Goal: Task Accomplishment & Management: Use online tool/utility

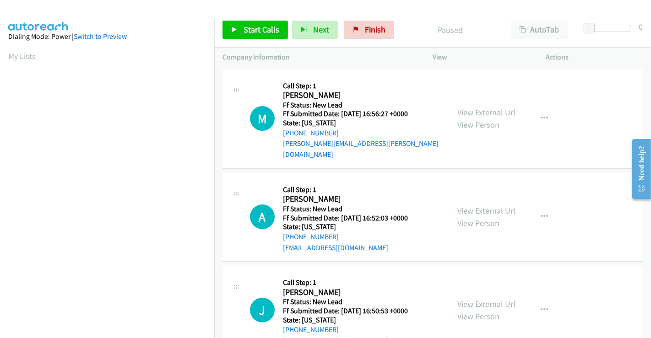
click at [477, 108] on link "View External Url" at bounding box center [486, 112] width 58 height 11
click at [475, 205] on link "View External Url" at bounding box center [486, 210] width 58 height 11
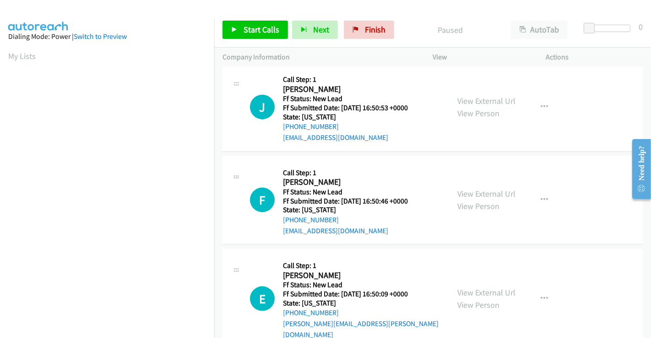
scroll to position [152, 0]
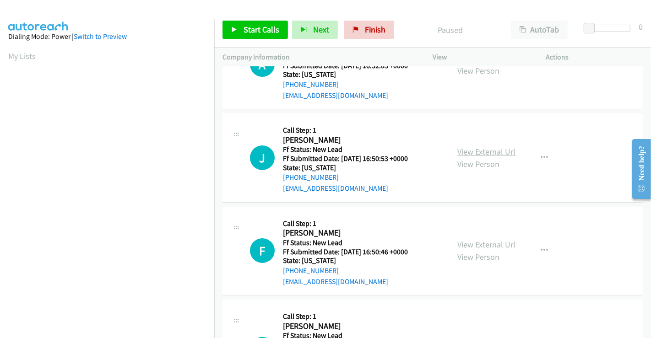
click at [469, 146] on link "View External Url" at bounding box center [486, 151] width 58 height 11
click at [472, 239] on link "View External Url" at bounding box center [486, 244] width 58 height 11
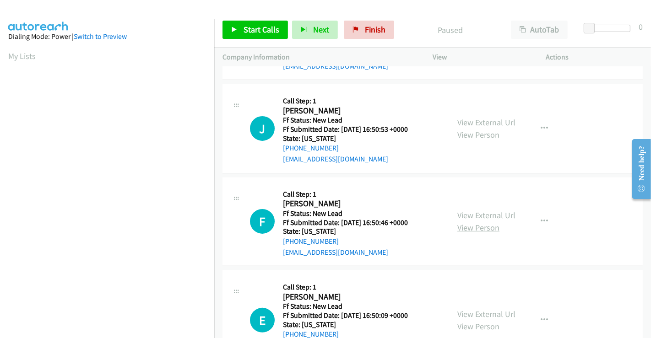
scroll to position [205, 0]
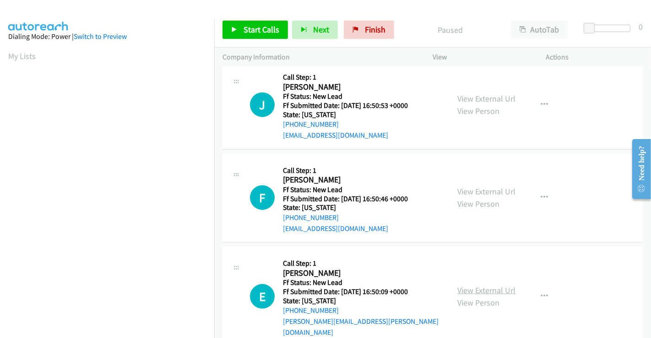
click at [476, 285] on link "View External Url" at bounding box center [486, 290] width 58 height 11
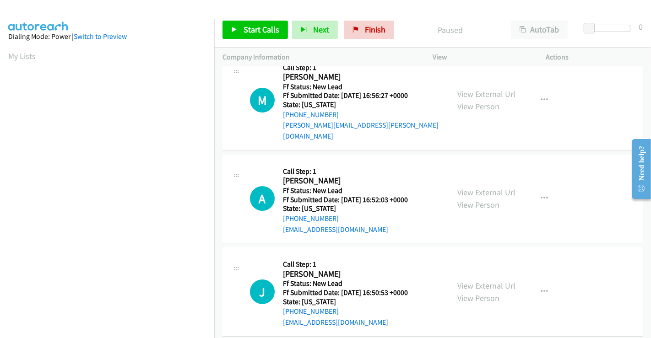
scroll to position [0, 0]
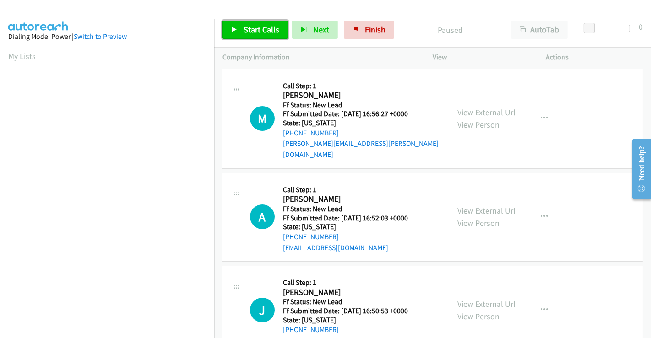
click at [263, 29] on span "Start Calls" at bounding box center [261, 29] width 36 height 11
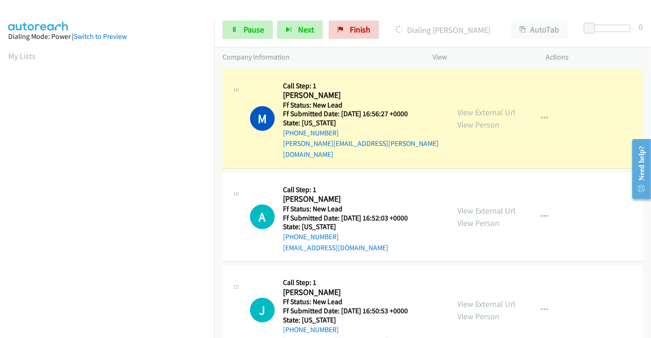
scroll to position [176, 0]
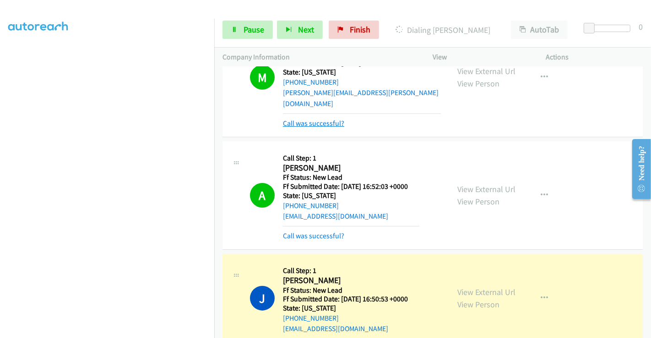
click at [309, 119] on link "Call was successful?" at bounding box center [313, 123] width 61 height 9
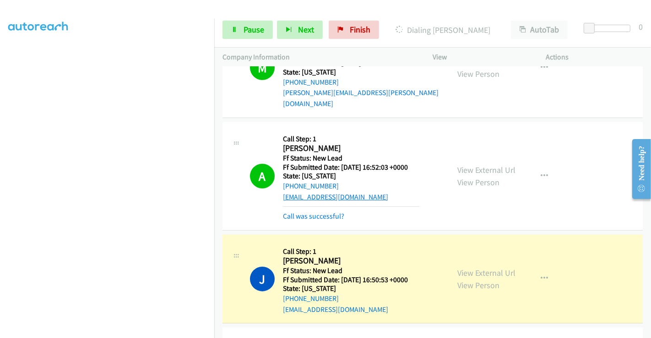
scroll to position [41, 0]
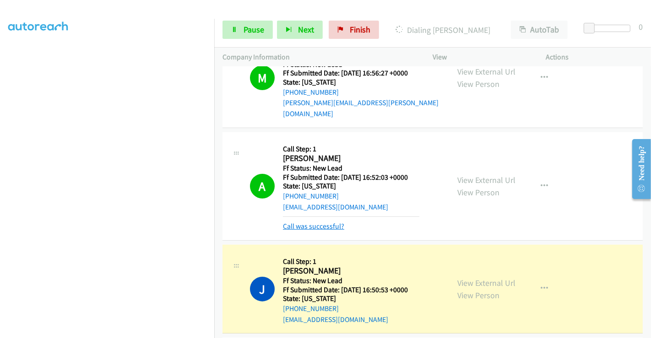
click at [318, 222] on link "Call was successful?" at bounding box center [313, 226] width 61 height 9
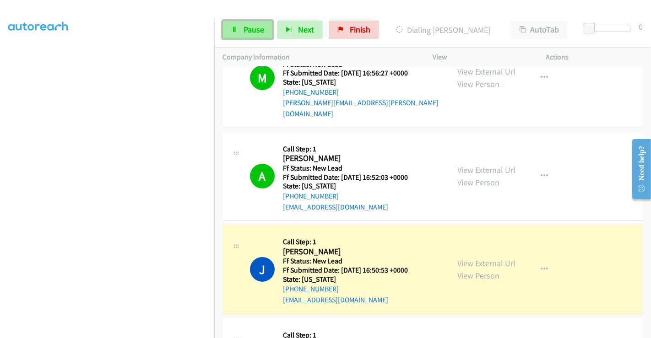
click at [260, 27] on span "Pause" at bounding box center [253, 29] width 21 height 11
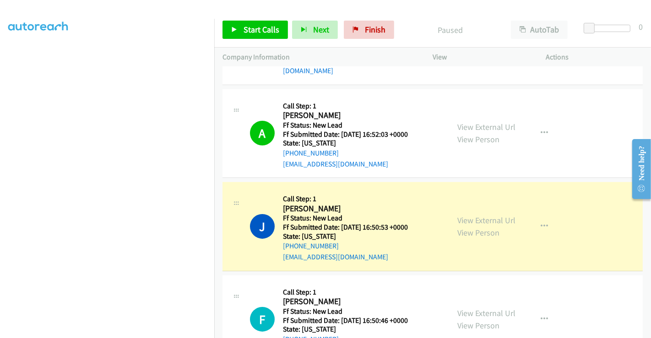
scroll to position [193, 0]
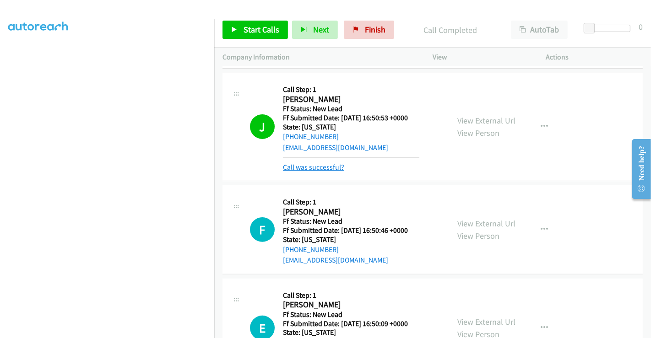
click at [318, 163] on link "Call was successful?" at bounding box center [313, 167] width 61 height 9
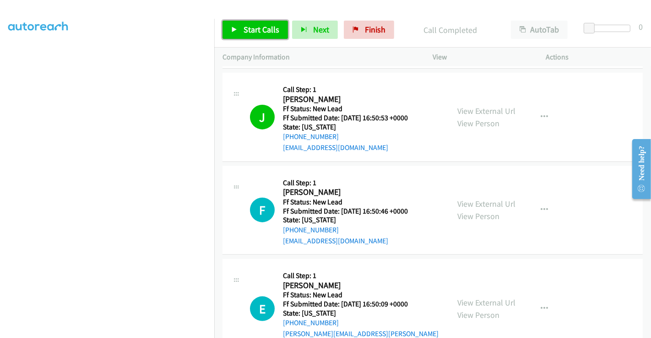
click at [258, 27] on span "Start Calls" at bounding box center [261, 29] width 36 height 11
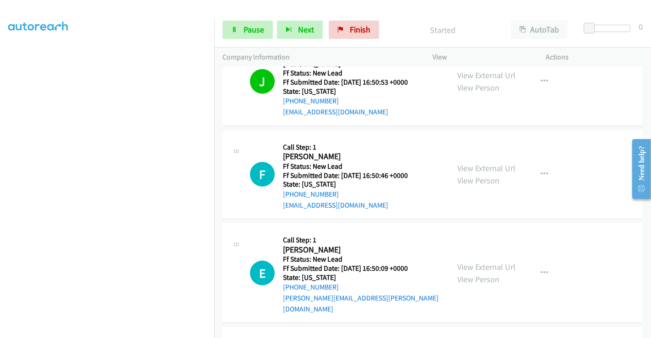
scroll to position [244, 0]
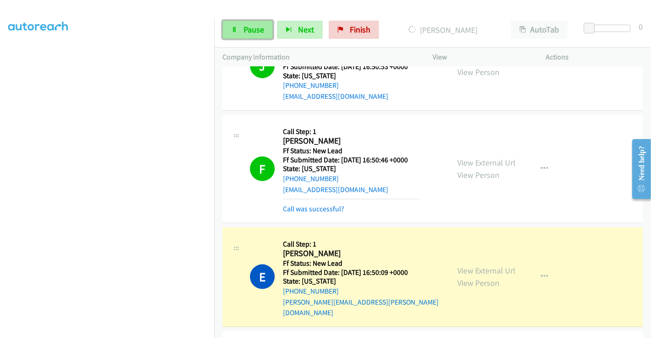
click at [233, 34] on link "Pause" at bounding box center [247, 30] width 50 height 18
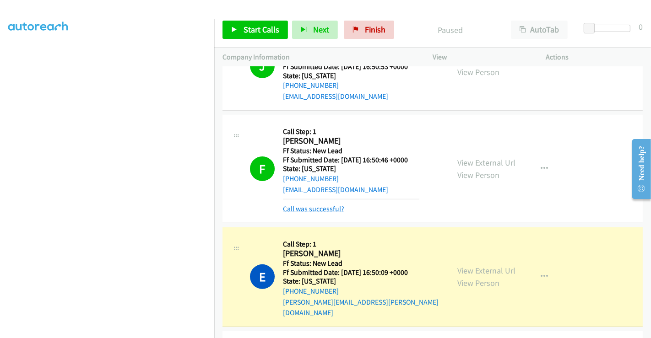
click at [322, 204] on link "Call was successful?" at bounding box center [313, 208] width 61 height 9
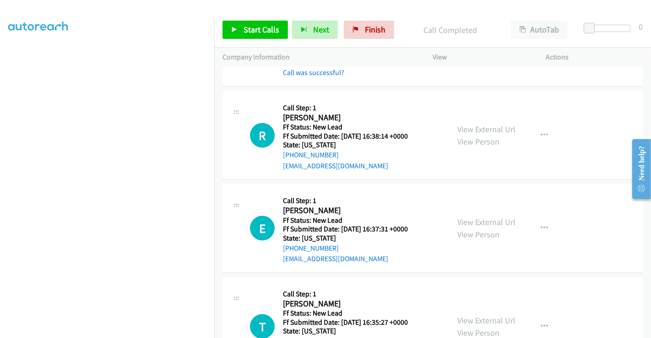
scroll to position [504, 0]
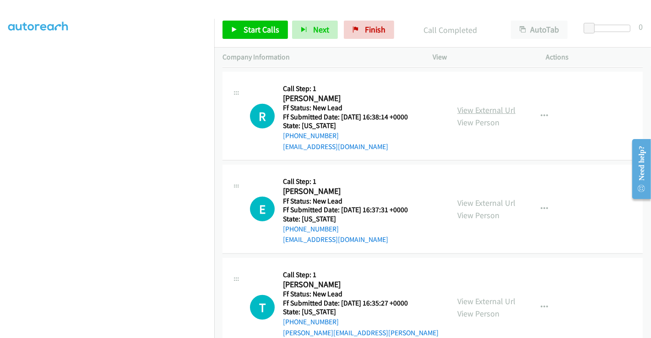
click at [476, 105] on link "View External Url" at bounding box center [486, 110] width 58 height 11
click at [480, 198] on link "View External Url" at bounding box center [486, 203] width 58 height 11
click at [475, 296] on link "View External Url" at bounding box center [486, 301] width 58 height 11
click at [262, 26] on span "Start Calls" at bounding box center [261, 29] width 36 height 11
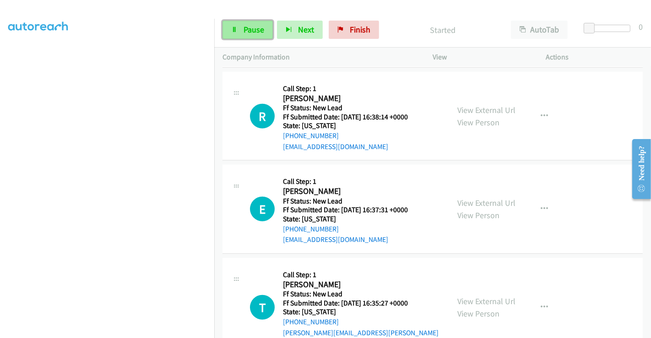
click at [247, 32] on span "Pause" at bounding box center [253, 29] width 21 height 11
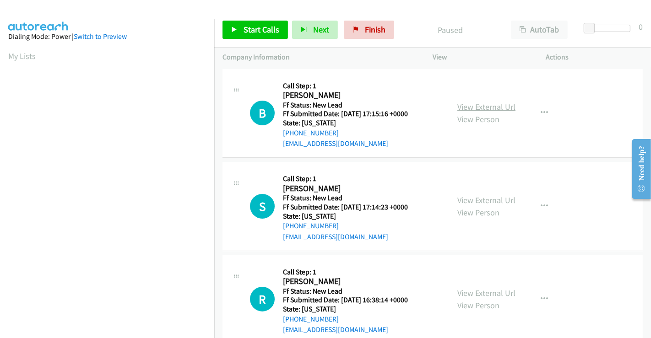
click at [478, 104] on link "View External Url" at bounding box center [486, 107] width 58 height 11
click at [468, 196] on link "View External Url" at bounding box center [486, 200] width 58 height 11
click at [252, 27] on span "Start Calls" at bounding box center [261, 29] width 36 height 11
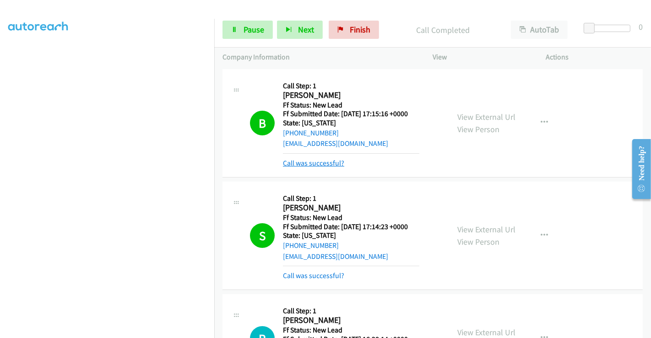
click at [318, 165] on link "Call was successful?" at bounding box center [313, 163] width 61 height 9
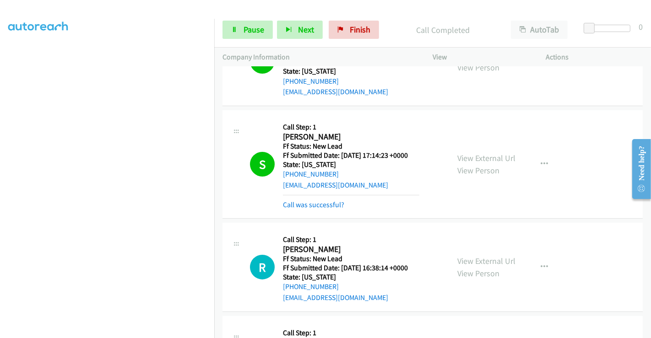
scroll to position [102, 0]
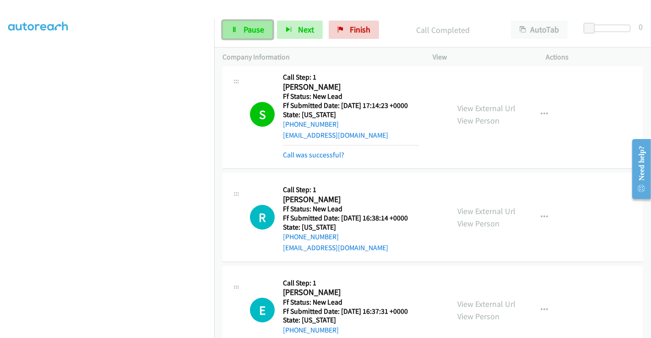
click at [244, 29] on span "Pause" at bounding box center [253, 29] width 21 height 11
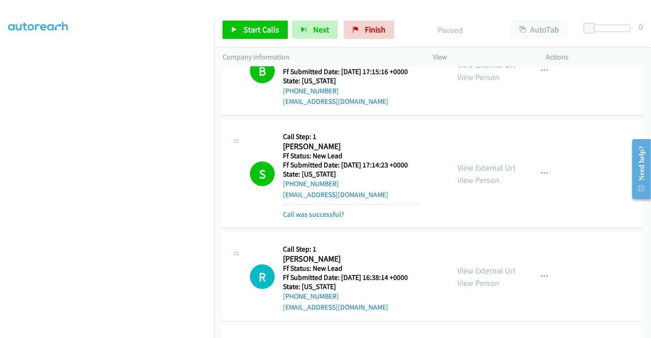
scroll to position [0, 0]
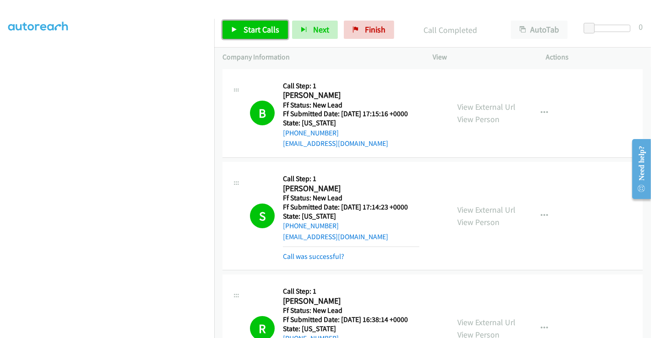
click at [258, 24] on span "Start Calls" at bounding box center [261, 29] width 36 height 11
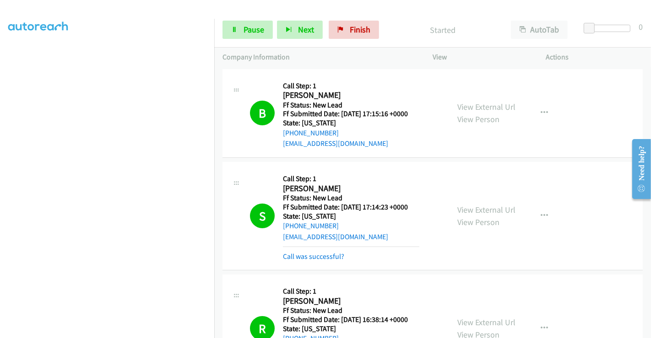
scroll to position [203, 0]
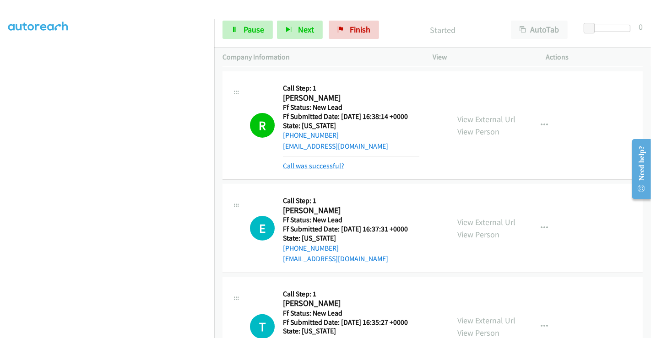
click at [320, 165] on link "Call was successful?" at bounding box center [313, 165] width 61 height 9
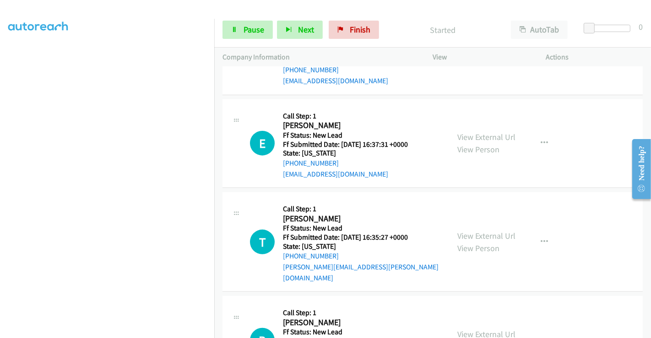
scroll to position [254, 0]
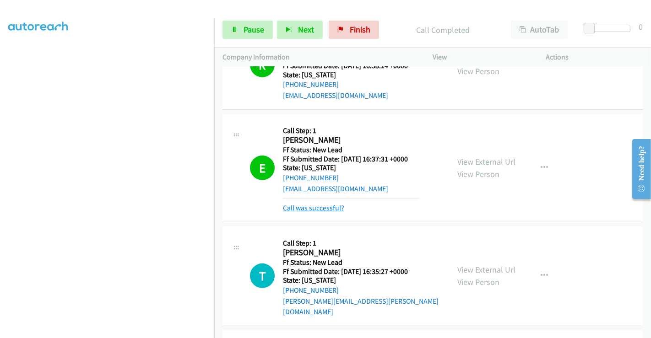
click at [326, 209] on link "Call was successful?" at bounding box center [313, 208] width 61 height 9
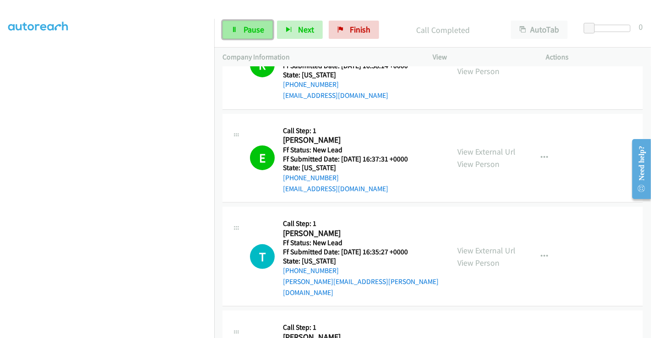
click at [253, 30] on span "Pause" at bounding box center [253, 29] width 21 height 11
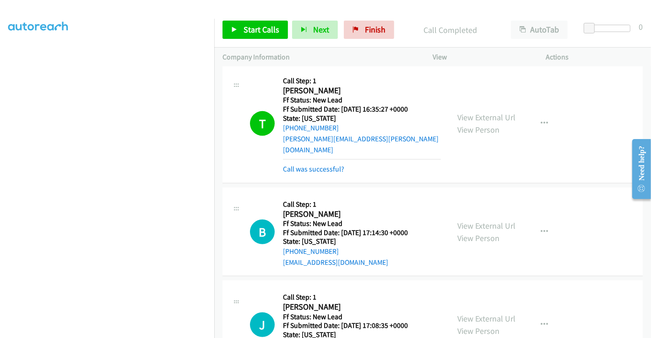
scroll to position [457, 0]
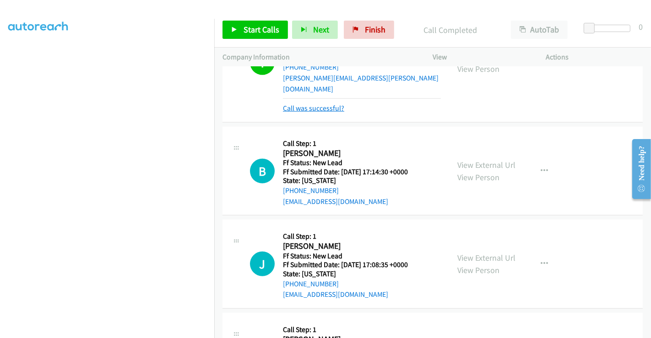
click at [303, 104] on link "Call was successful?" at bounding box center [313, 108] width 61 height 9
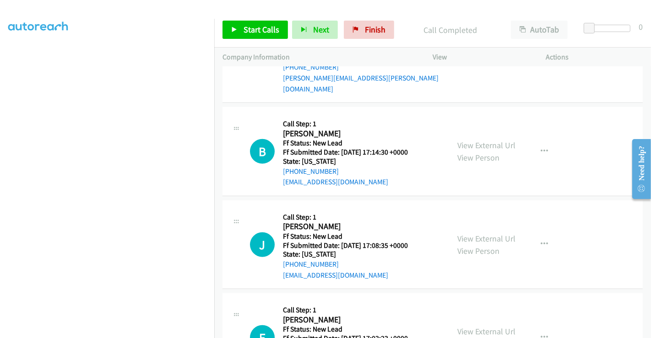
scroll to position [448, 0]
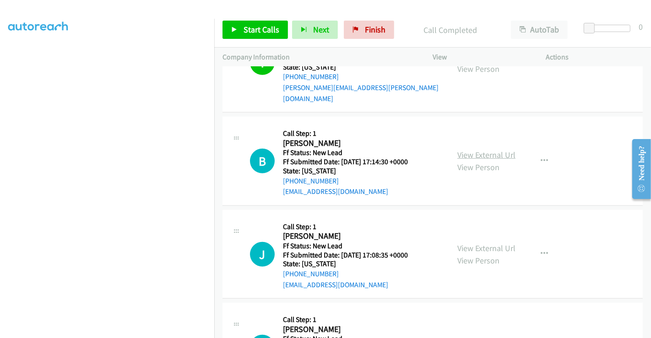
click at [473, 150] on link "View External Url" at bounding box center [486, 155] width 58 height 11
click at [483, 243] on link "View External Url" at bounding box center [486, 248] width 58 height 11
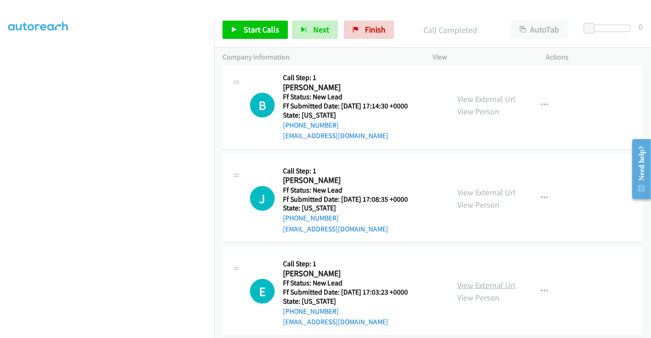
click at [478, 280] on link "View External Url" at bounding box center [486, 285] width 58 height 11
click at [252, 32] on span "Start Calls" at bounding box center [261, 29] width 36 height 11
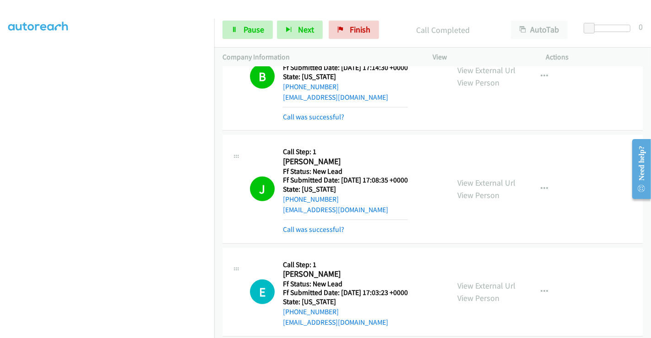
scroll to position [543, 0]
click at [254, 29] on span "Pause" at bounding box center [253, 29] width 21 height 11
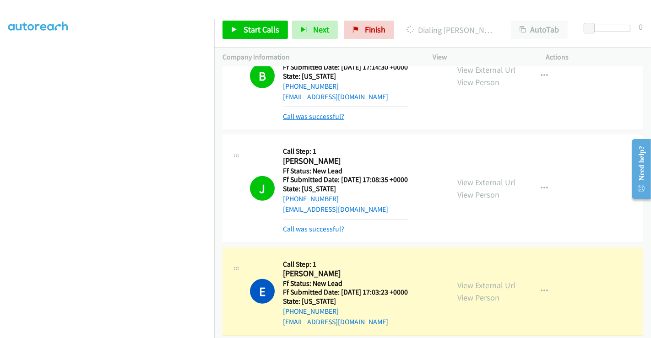
click at [313, 112] on link "Call was successful?" at bounding box center [313, 116] width 61 height 9
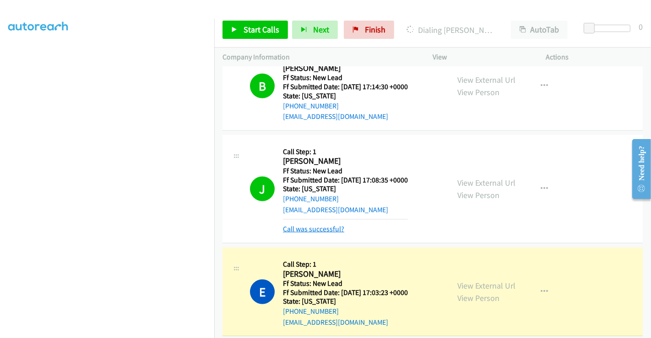
click at [314, 225] on link "Call was successful?" at bounding box center [313, 229] width 61 height 9
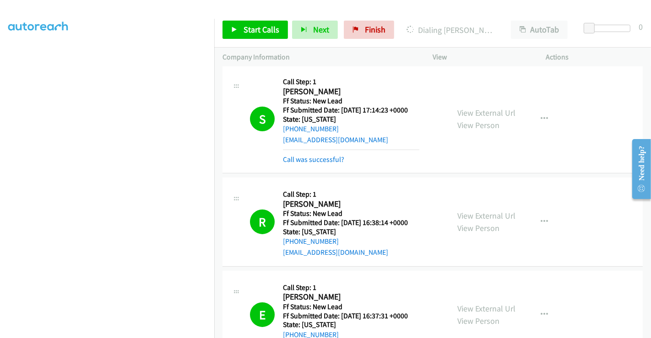
scroll to position [0, 0]
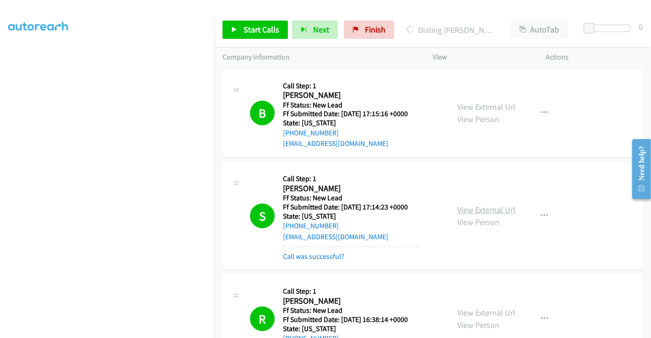
click at [469, 204] on link "View External Url" at bounding box center [486, 209] width 58 height 11
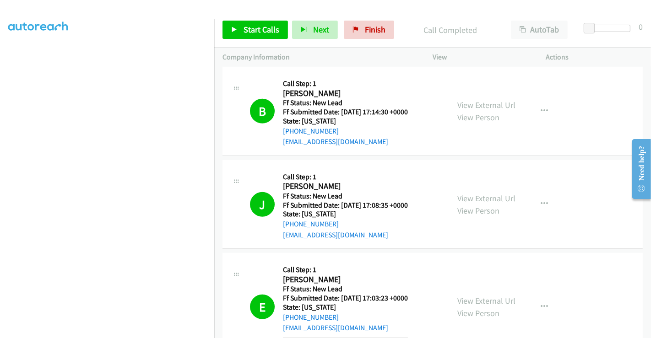
scroll to position [565, 0]
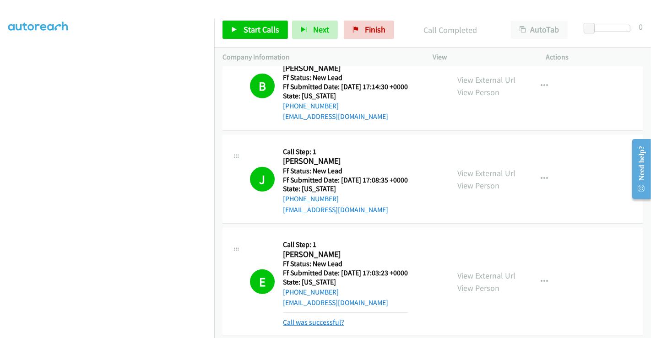
click at [315, 318] on link "Call was successful?" at bounding box center [313, 322] width 61 height 9
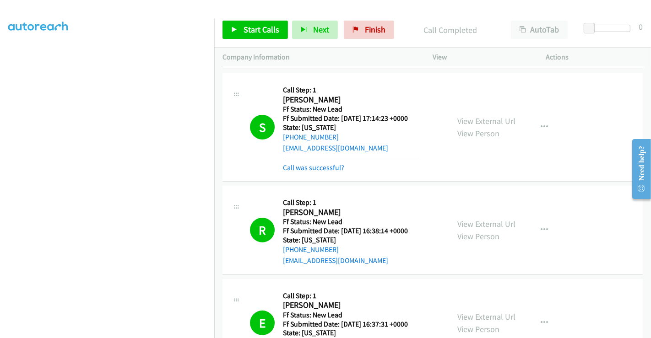
scroll to position [0, 0]
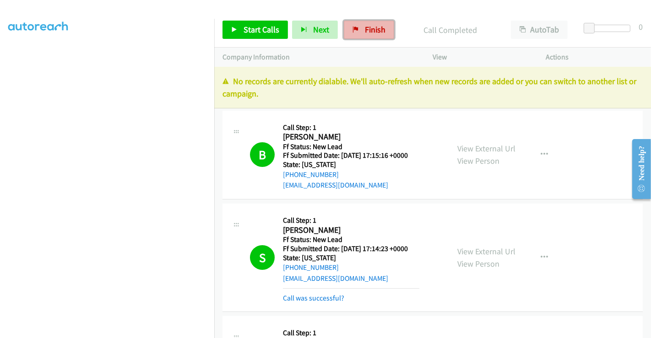
click at [365, 27] on span "Finish" at bounding box center [375, 29] width 21 height 11
